Goal: Entertainment & Leisure: Consume media (video, audio)

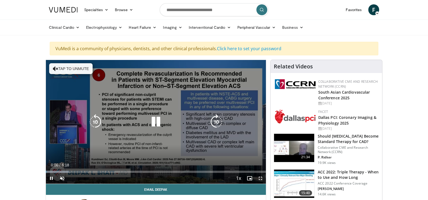
click at [156, 119] on icon "Video Player" at bounding box center [155, 121] width 15 height 15
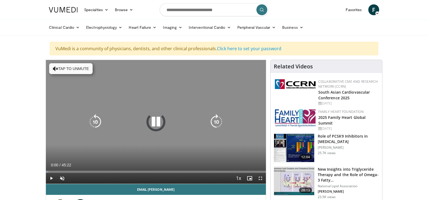
click at [156, 118] on icon "Video Player" at bounding box center [155, 121] width 15 height 15
